Goal: Task Accomplishment & Management: Use online tool/utility

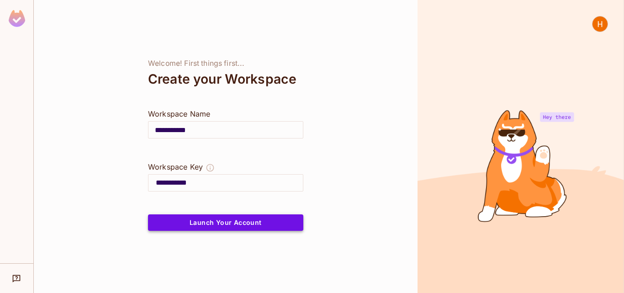
click at [250, 224] on button "Launch Your Account" at bounding box center [225, 222] width 155 height 16
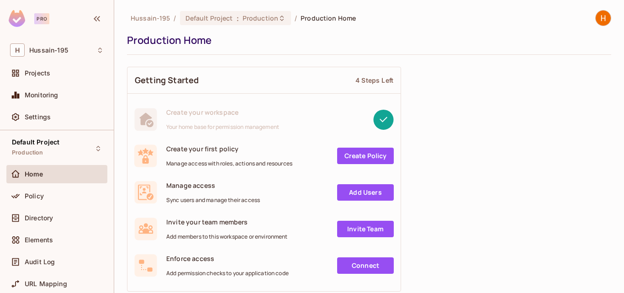
click at [170, 13] on ol "Hussain-195 / Default Project : Production / Production Home" at bounding box center [243, 18] width 225 height 14
click at [297, 17] on ol "Hussain-195 / Default Project : Production / Production Home" at bounding box center [243, 18] width 225 height 14
click at [301, 17] on span "Production Home" at bounding box center [328, 18] width 55 height 9
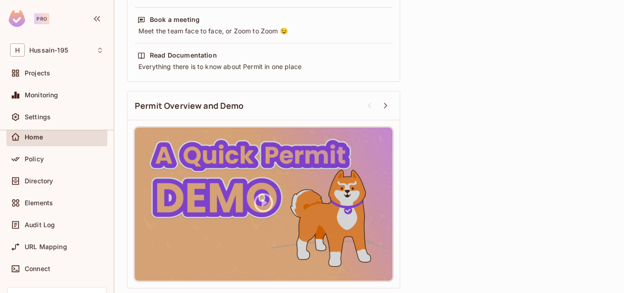
scroll to position [121, 0]
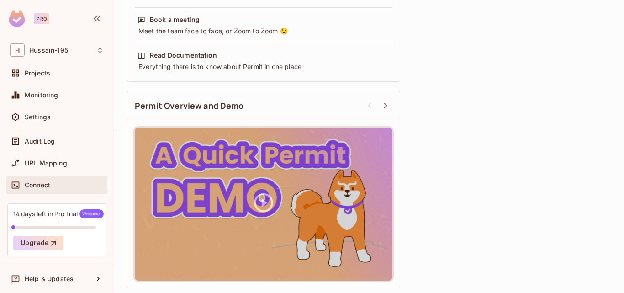
click at [57, 183] on div "Connect" at bounding box center [64, 184] width 79 height 7
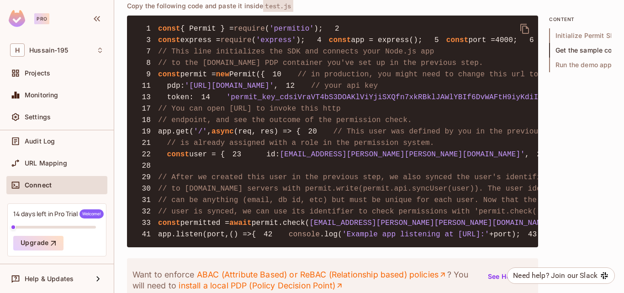
scroll to position [487, 0]
